Goal: Task Accomplishment & Management: Manage account settings

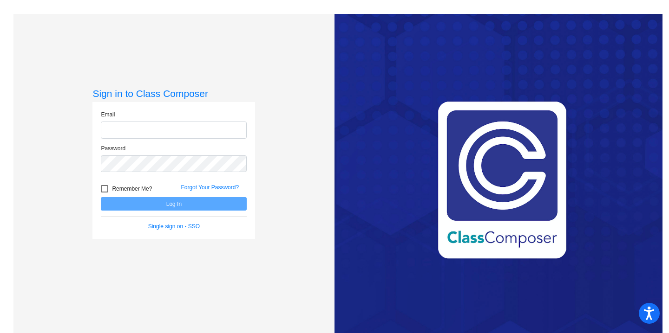
type input "[PERSON_NAME][EMAIL_ADDRESS][PERSON_NAME][DOMAIN_NAME]"
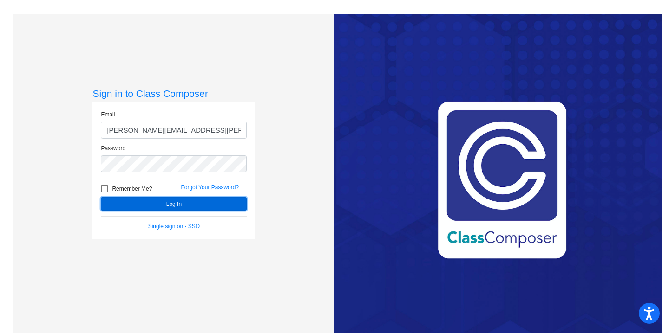
click at [158, 203] on button "Log In" at bounding box center [174, 203] width 146 height 13
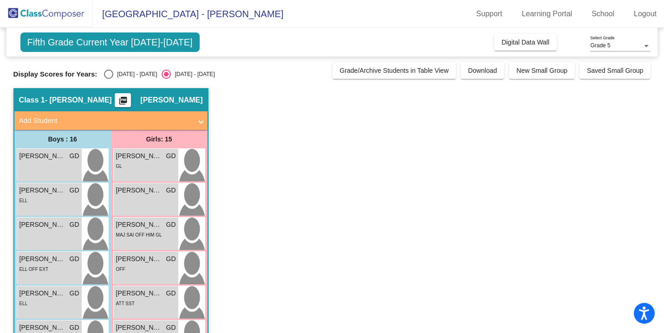
click at [35, 123] on mat-panel-title "Add Student" at bounding box center [105, 121] width 173 height 11
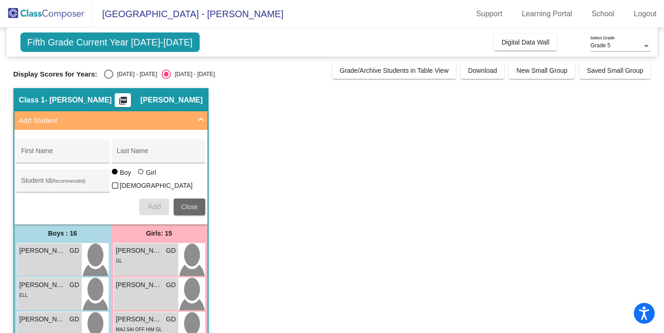
click at [189, 199] on button "Close" at bounding box center [190, 207] width 32 height 17
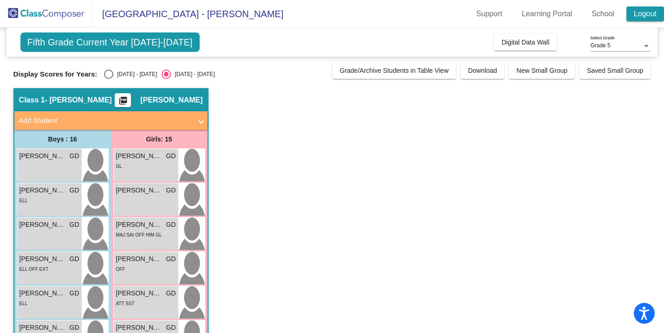
click at [645, 11] on link "Logout" at bounding box center [646, 14] width 38 height 15
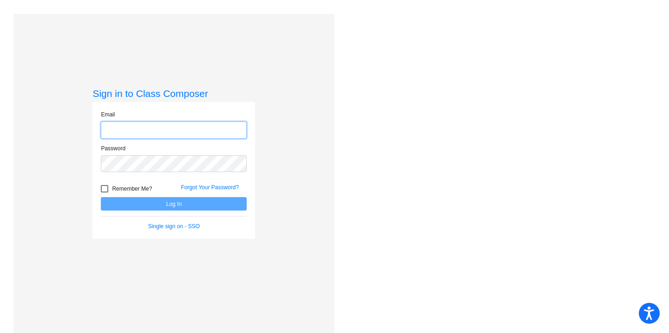
type input "[PERSON_NAME][EMAIL_ADDRESS][PERSON_NAME][DOMAIN_NAME]"
